Goal: Use online tool/utility: Utilize a website feature to perform a specific function

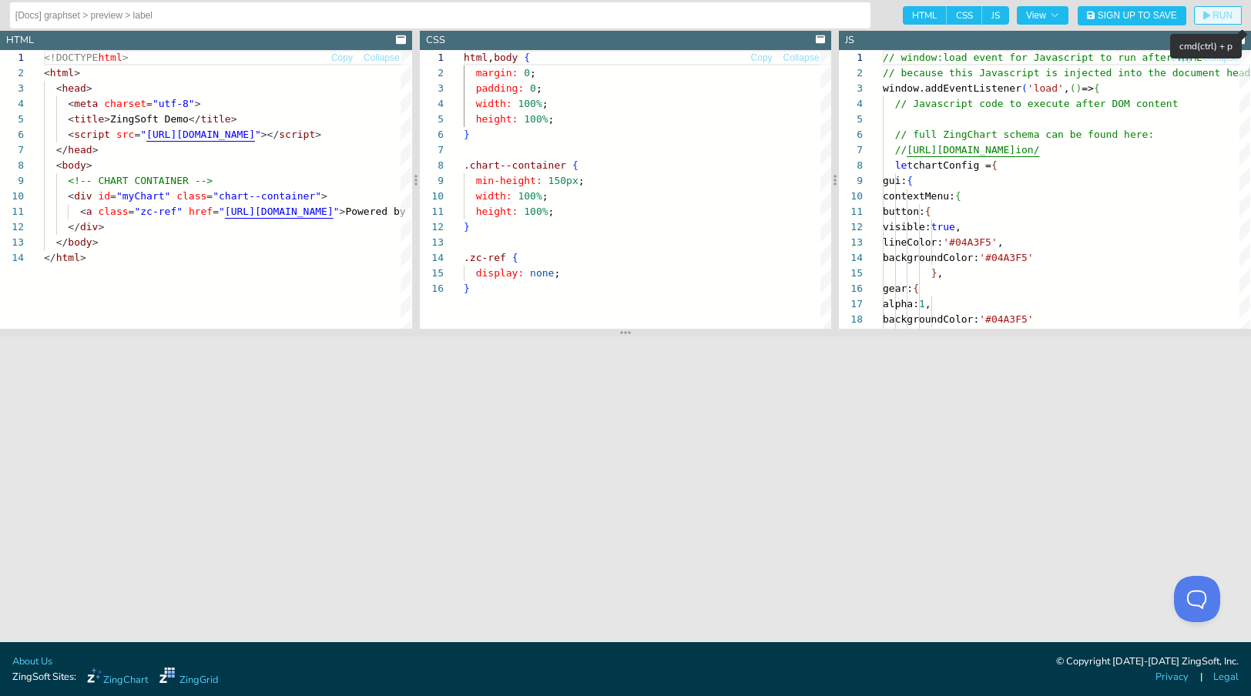
click at [1216, 14] on span "RUN" at bounding box center [1222, 15] width 20 height 9
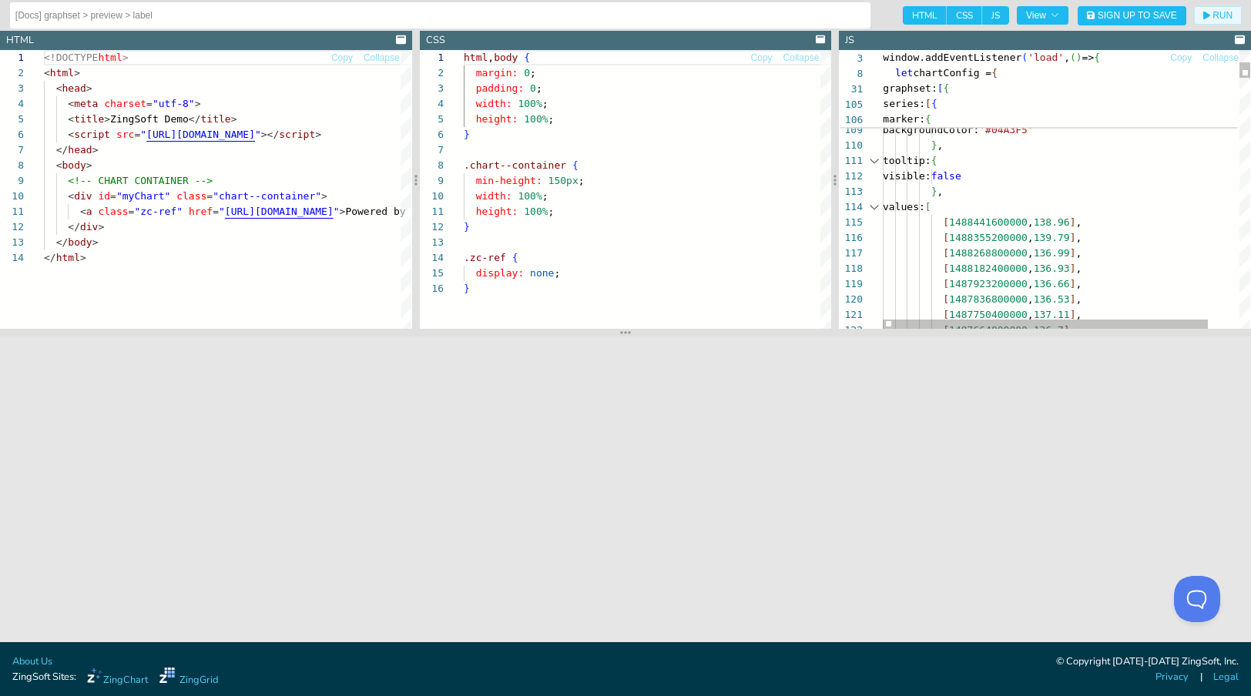
click at [876, 207] on div at bounding box center [874, 206] width 20 height 15
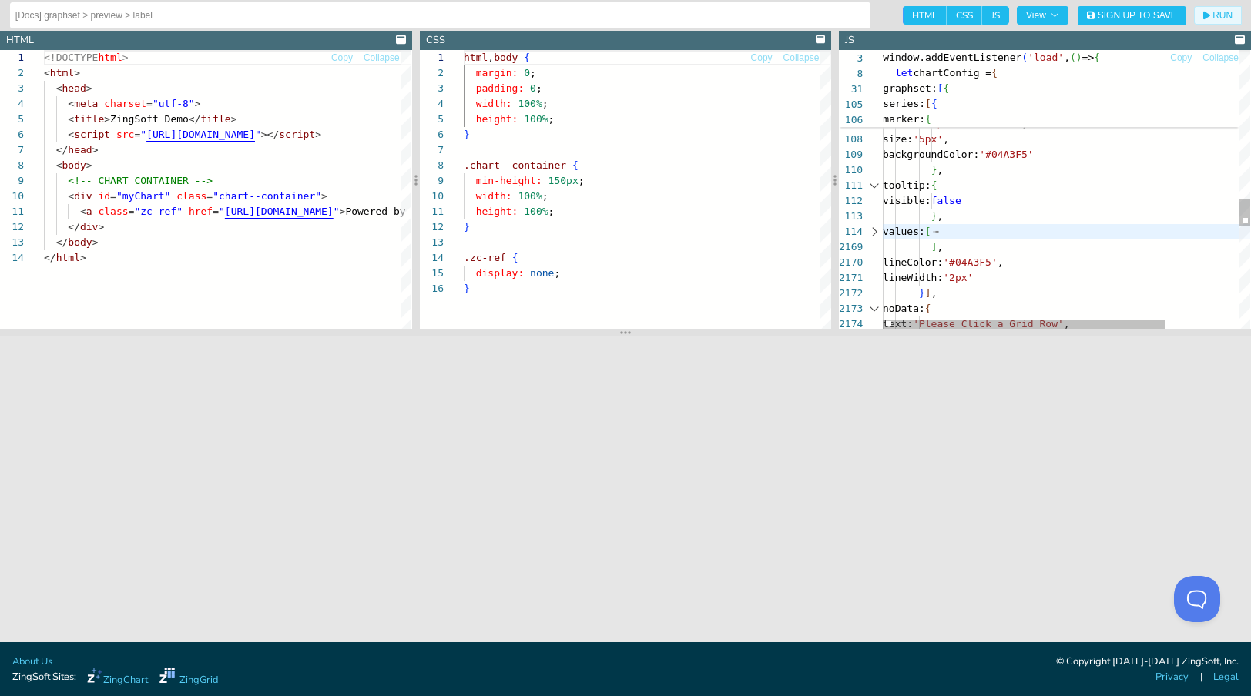
click at [867, 232] on div at bounding box center [874, 231] width 20 height 15
click at [875, 232] on div at bounding box center [874, 231] width 20 height 15
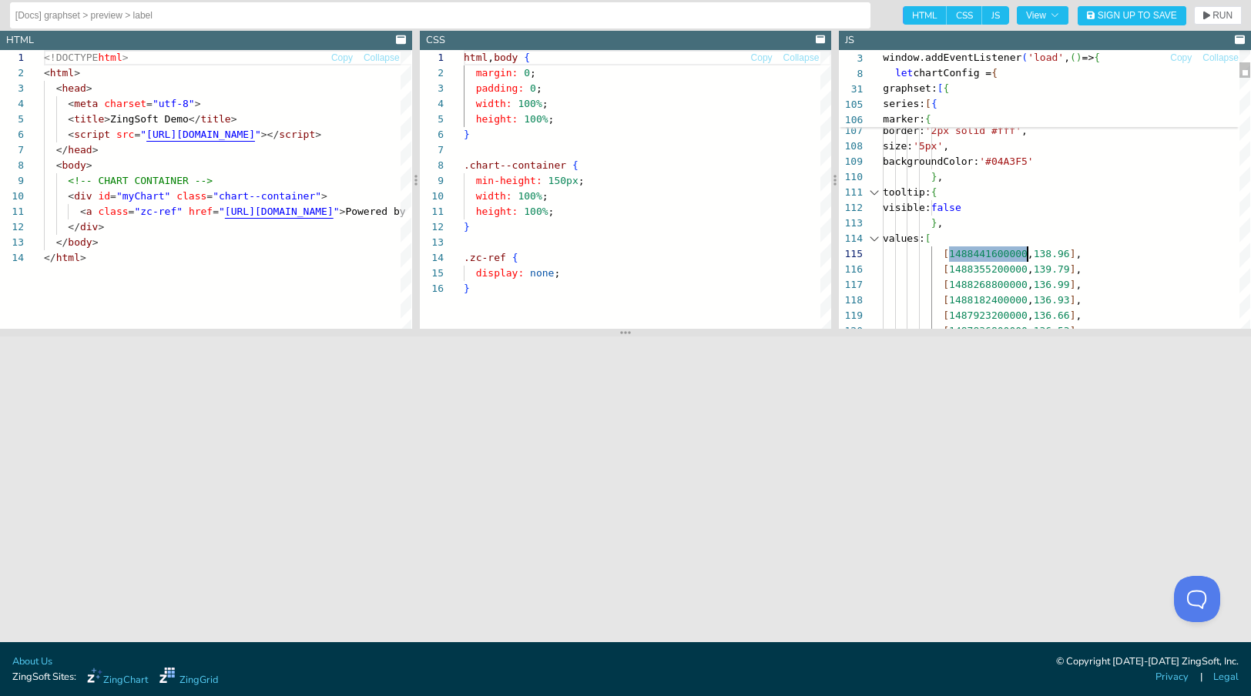
click at [876, 238] on div at bounding box center [874, 238] width 20 height 15
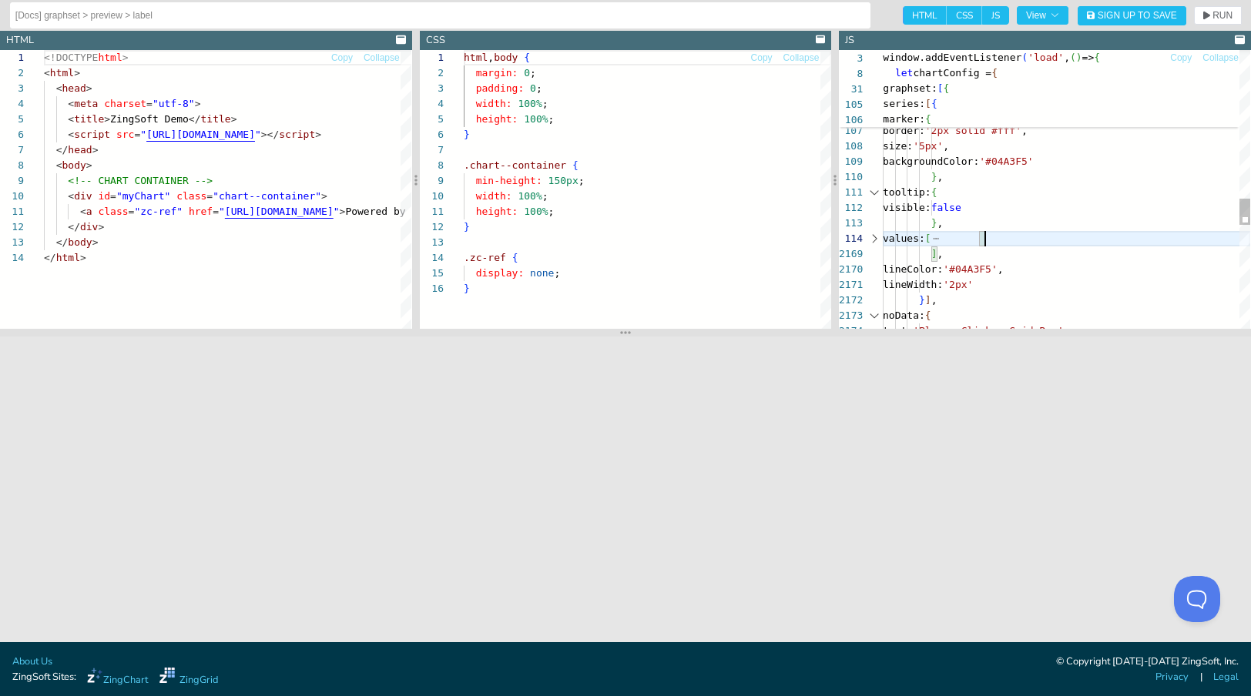
scroll to position [46, 102]
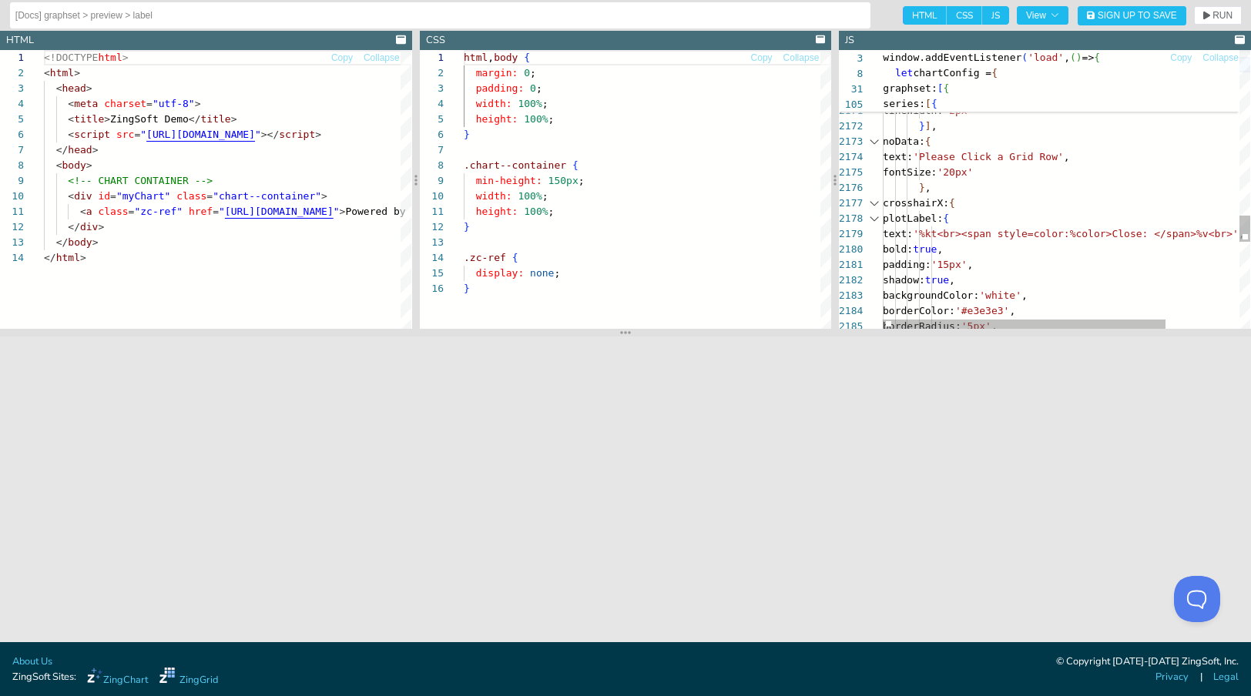
click at [873, 203] on div at bounding box center [874, 203] width 20 height 15
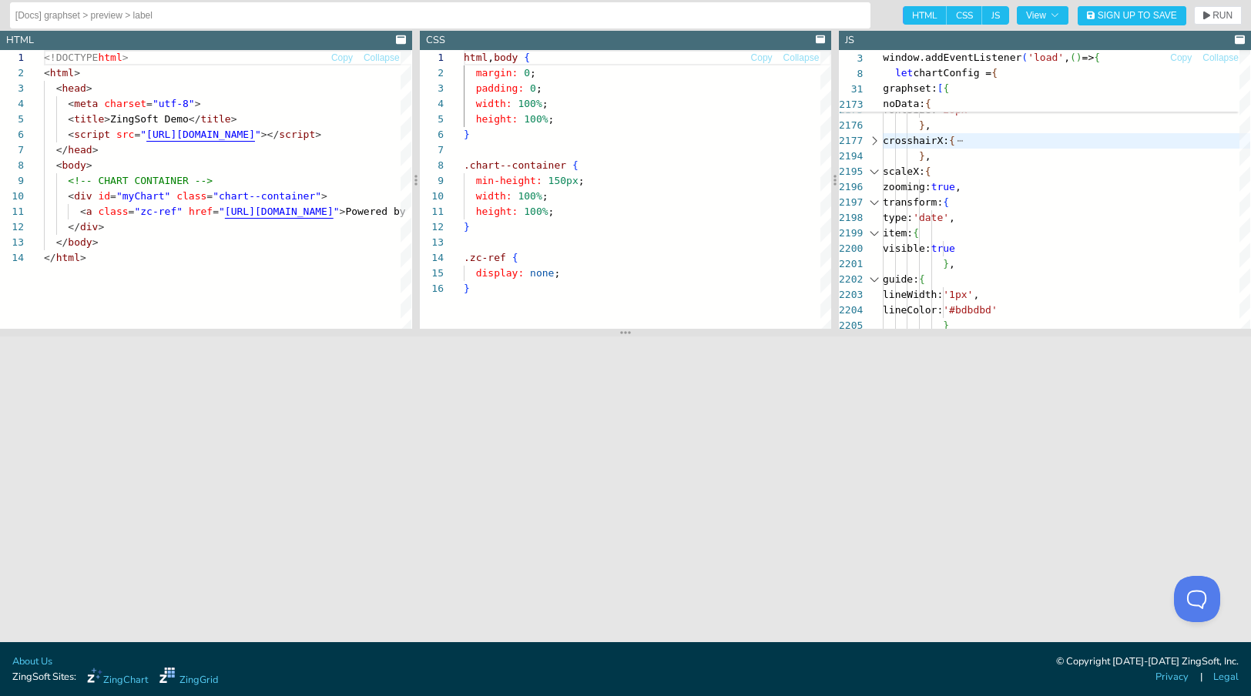
type textarea "tooltip: { visible: false }, values: ["
